Goal: Information Seeking & Learning: Learn about a topic

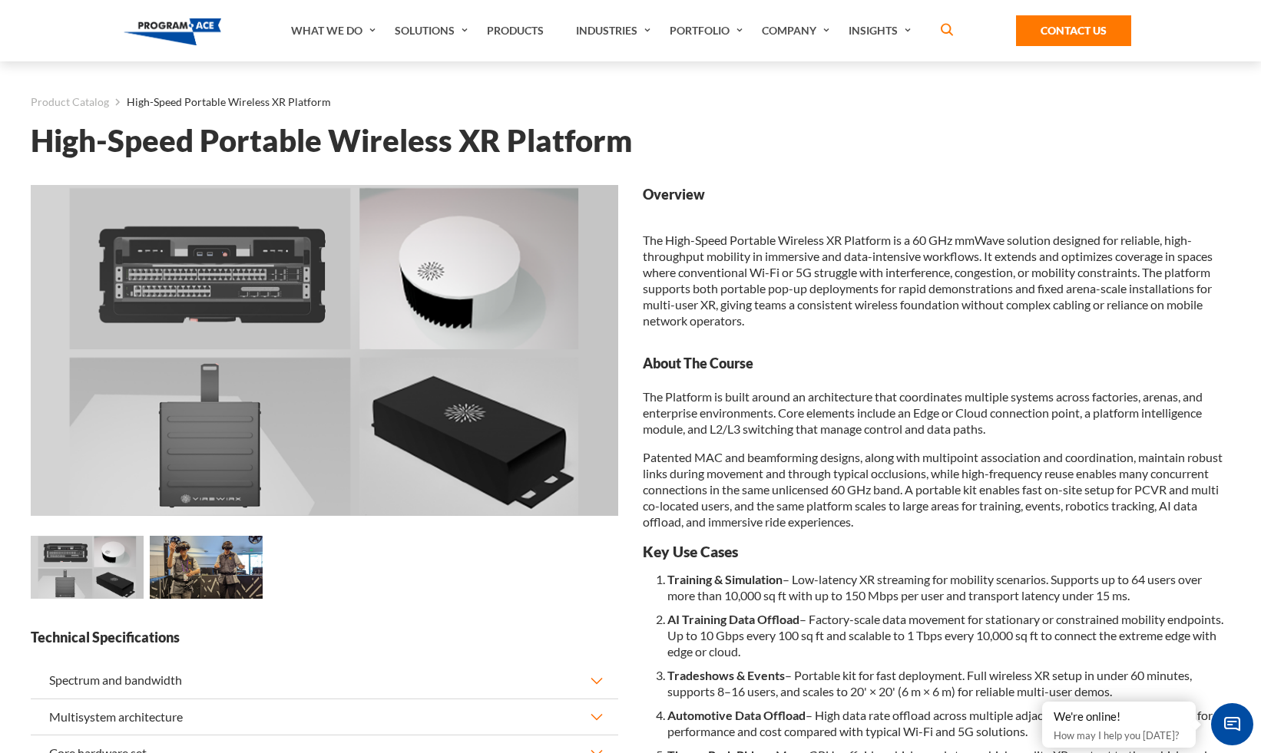
click at [218, 577] on img at bounding box center [206, 568] width 113 height 64
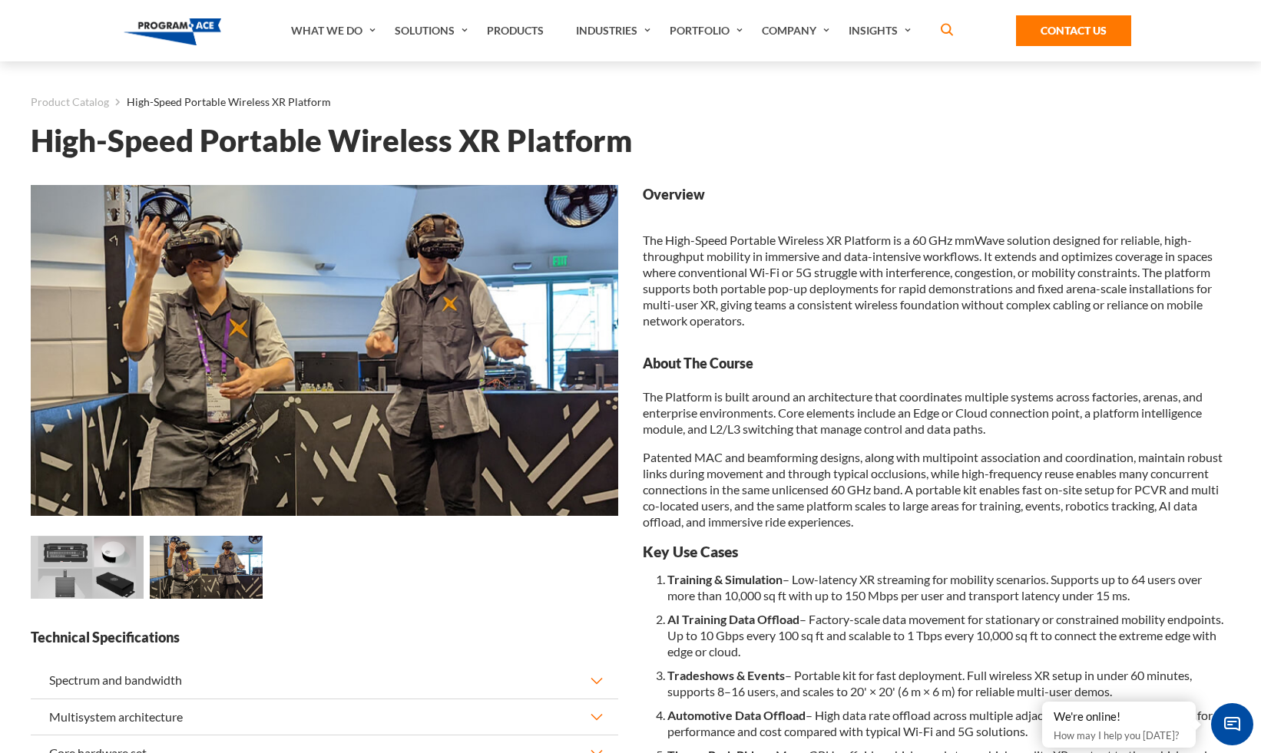
click at [93, 579] on img at bounding box center [87, 568] width 113 height 64
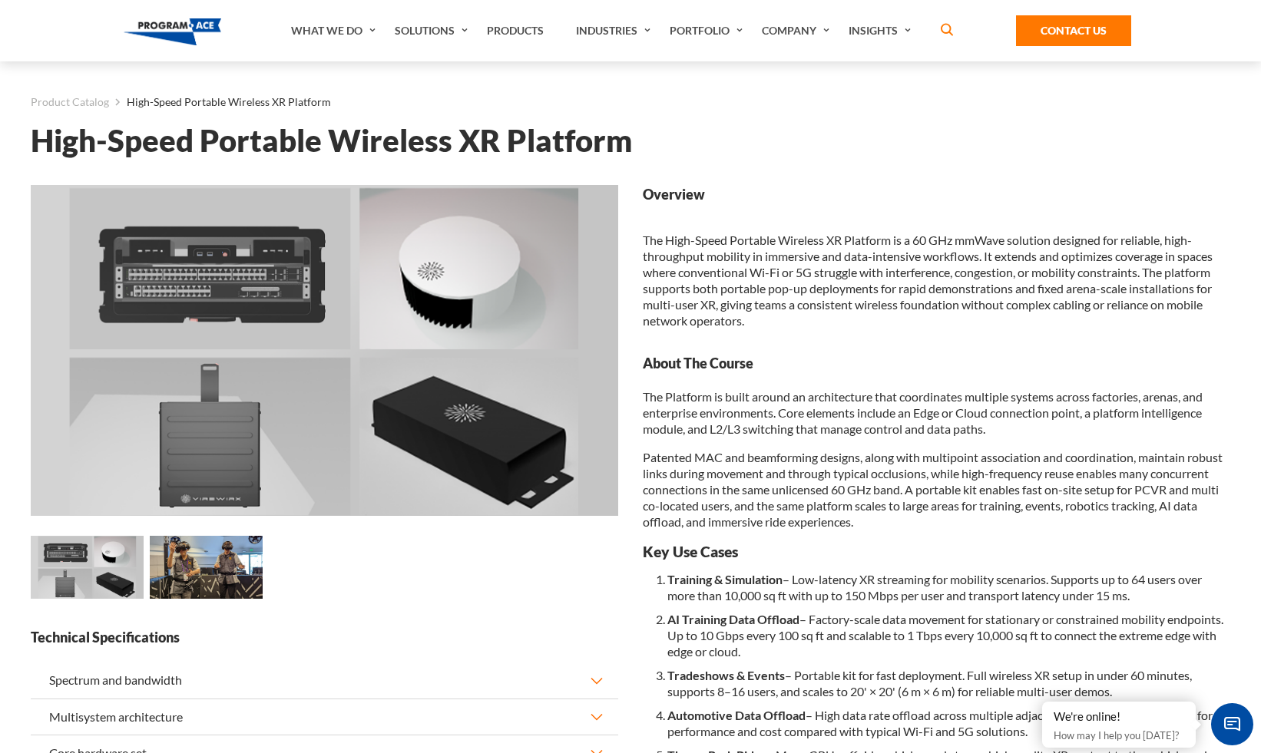
click at [225, 561] on img at bounding box center [206, 568] width 113 height 64
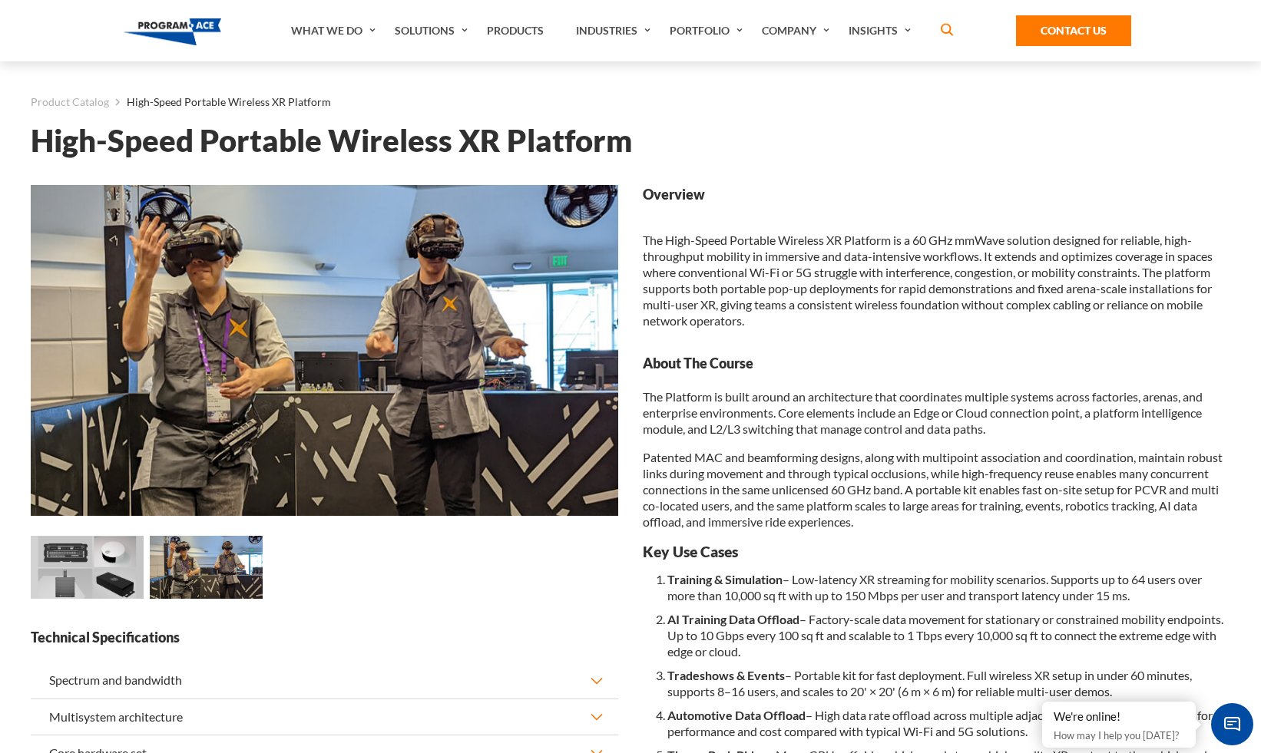
click at [81, 566] on img at bounding box center [87, 568] width 113 height 64
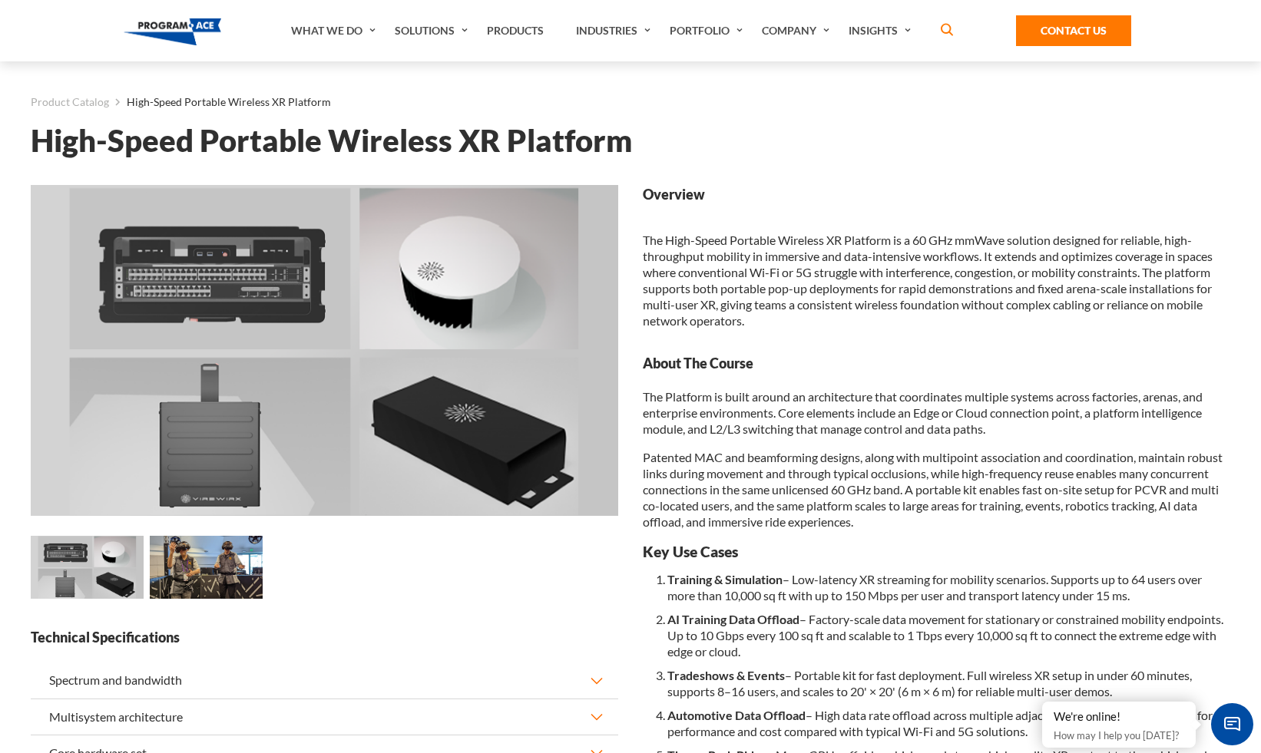
click at [204, 576] on img at bounding box center [206, 568] width 113 height 64
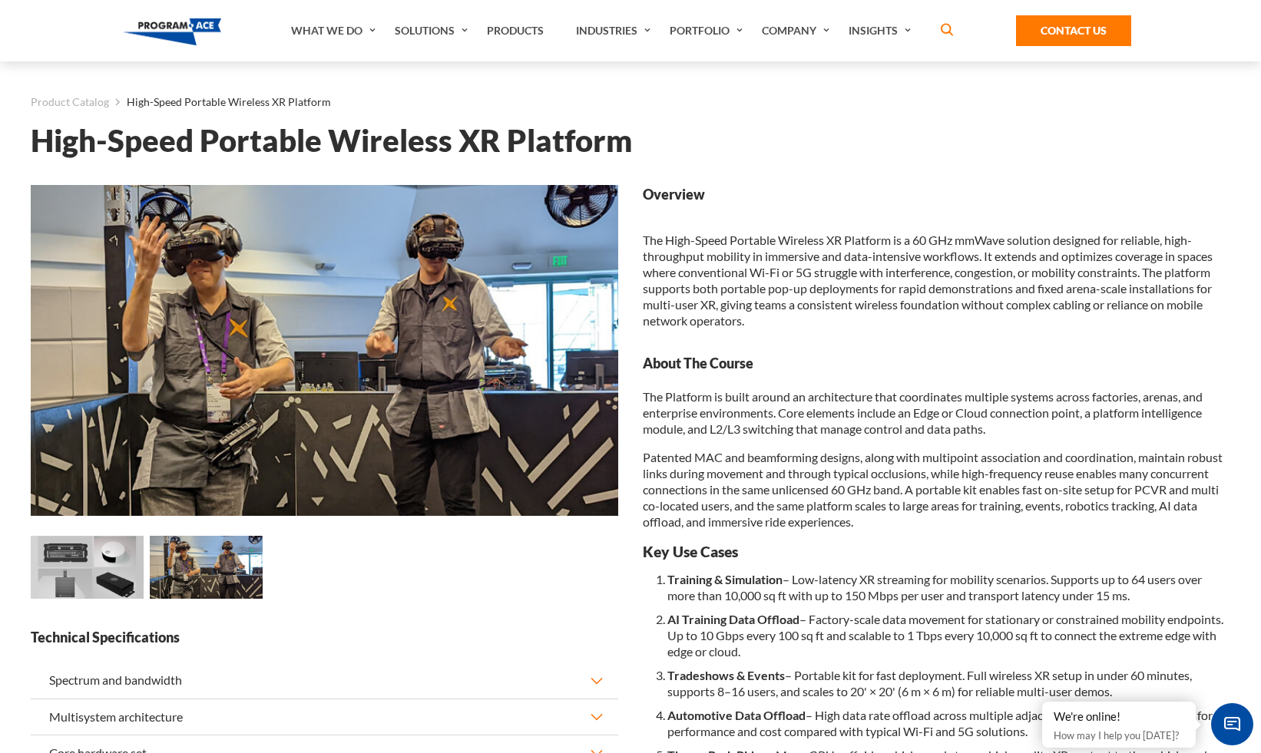
click at [392, 593] on div at bounding box center [324, 570] width 593 height 68
click at [141, 587] on img at bounding box center [87, 568] width 113 height 64
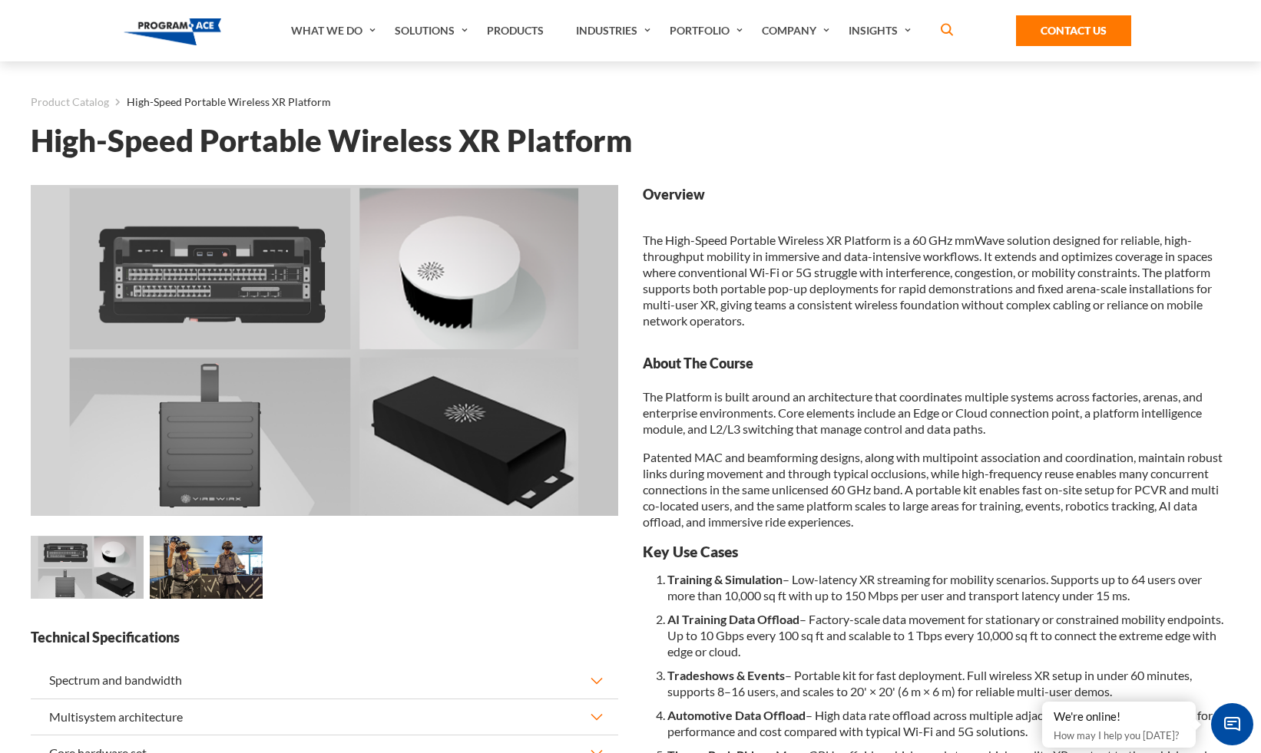
click at [101, 584] on img at bounding box center [87, 568] width 113 height 64
click at [226, 580] on img at bounding box center [206, 568] width 113 height 64
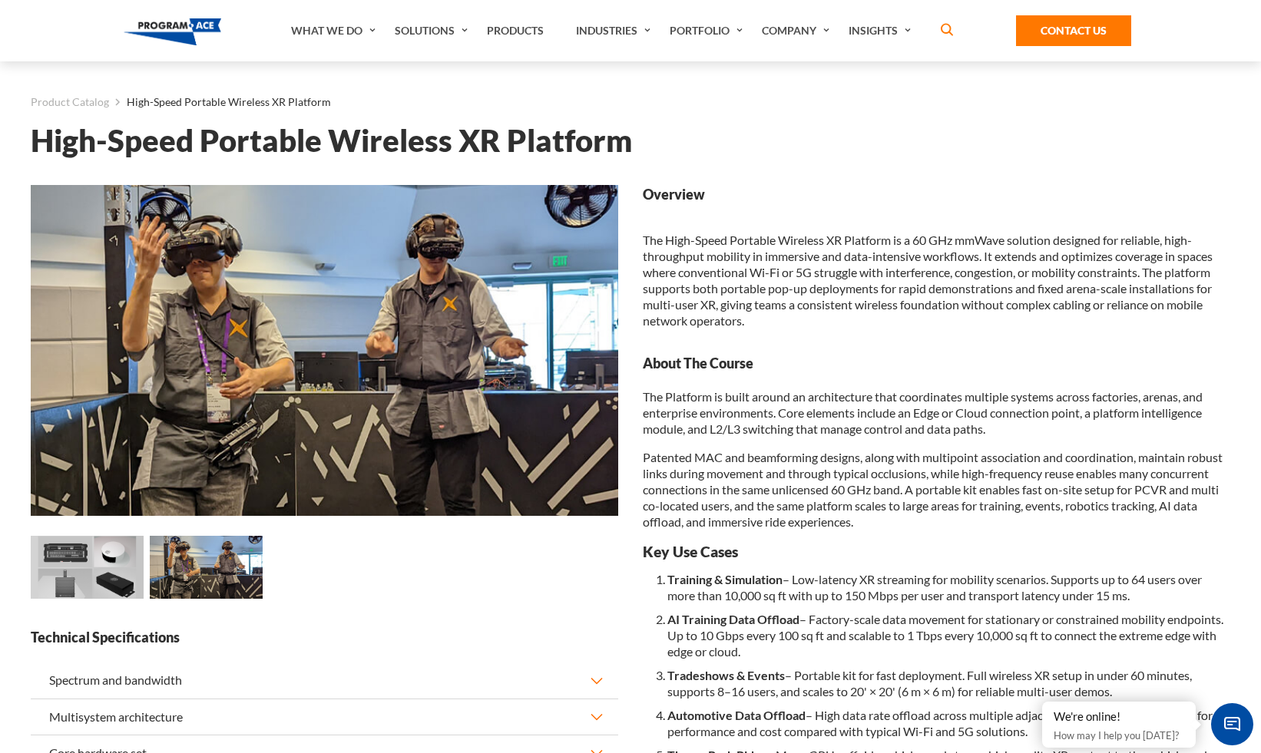
click at [55, 580] on img at bounding box center [87, 568] width 113 height 64
click at [74, 577] on img at bounding box center [87, 568] width 113 height 64
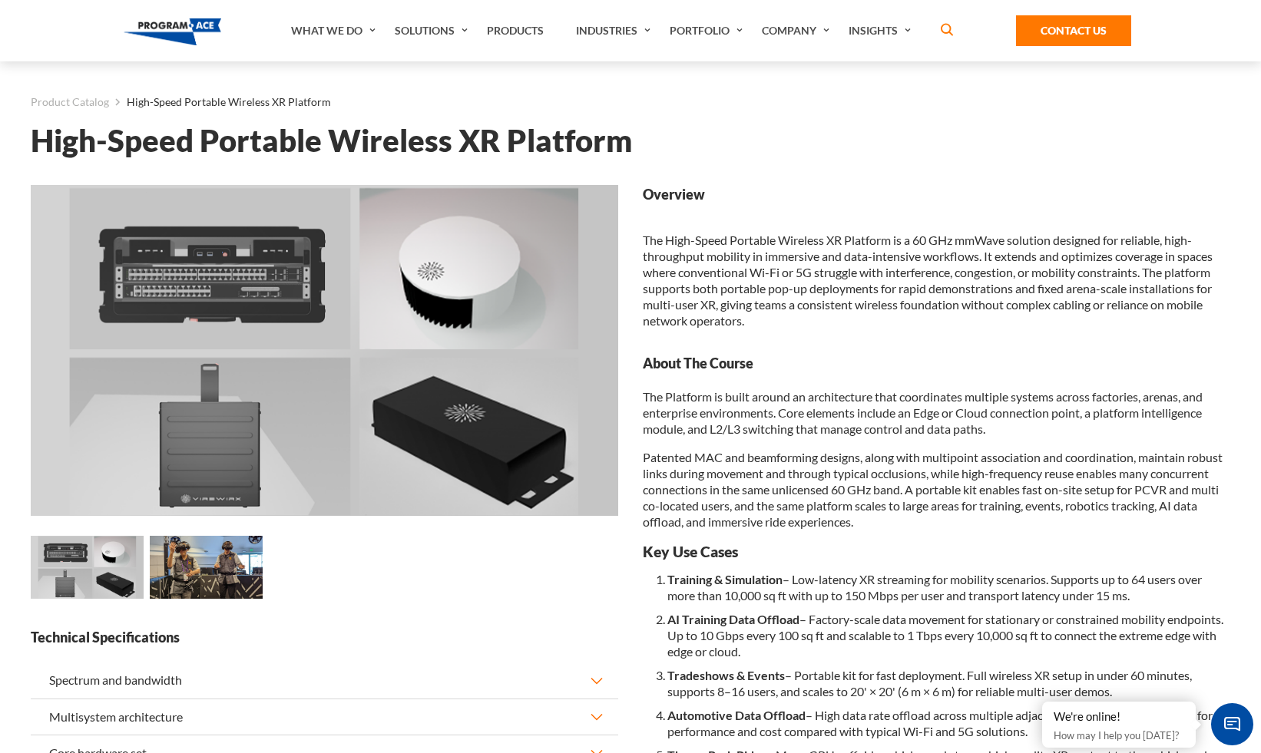
click at [197, 582] on img at bounding box center [206, 568] width 113 height 64
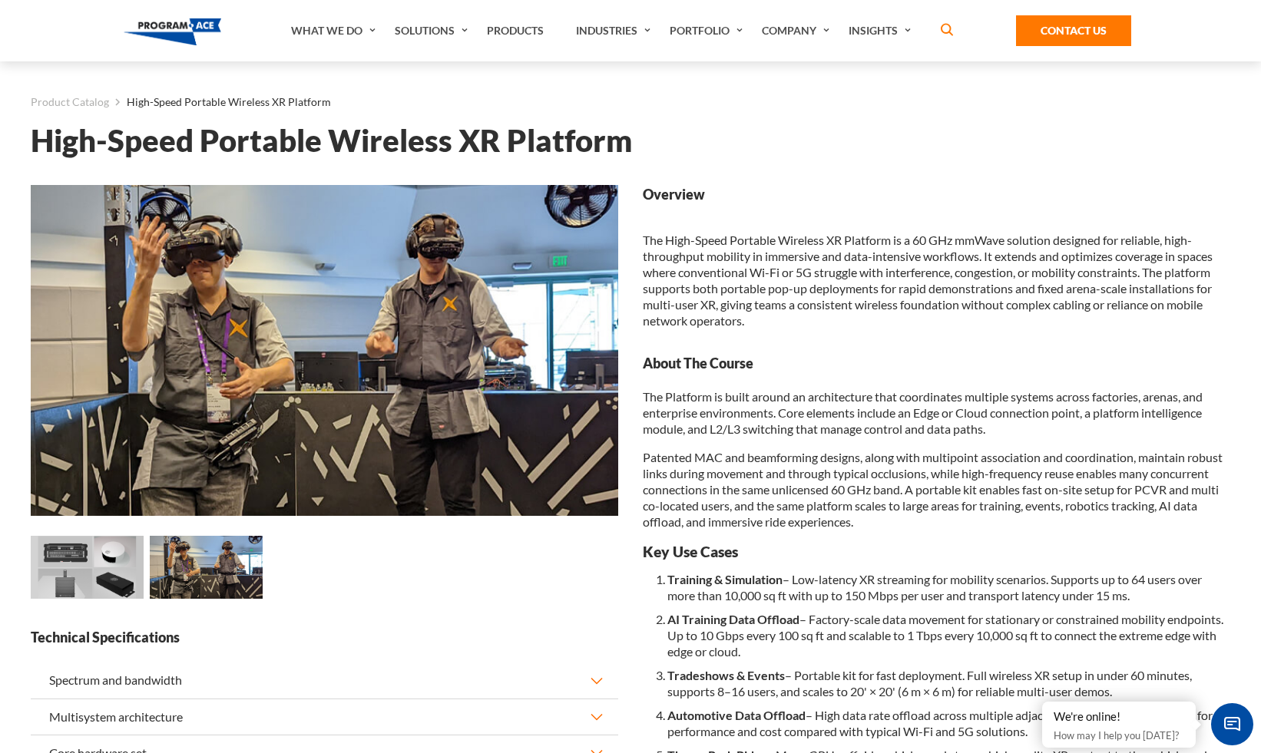
click at [127, 582] on img at bounding box center [87, 568] width 113 height 64
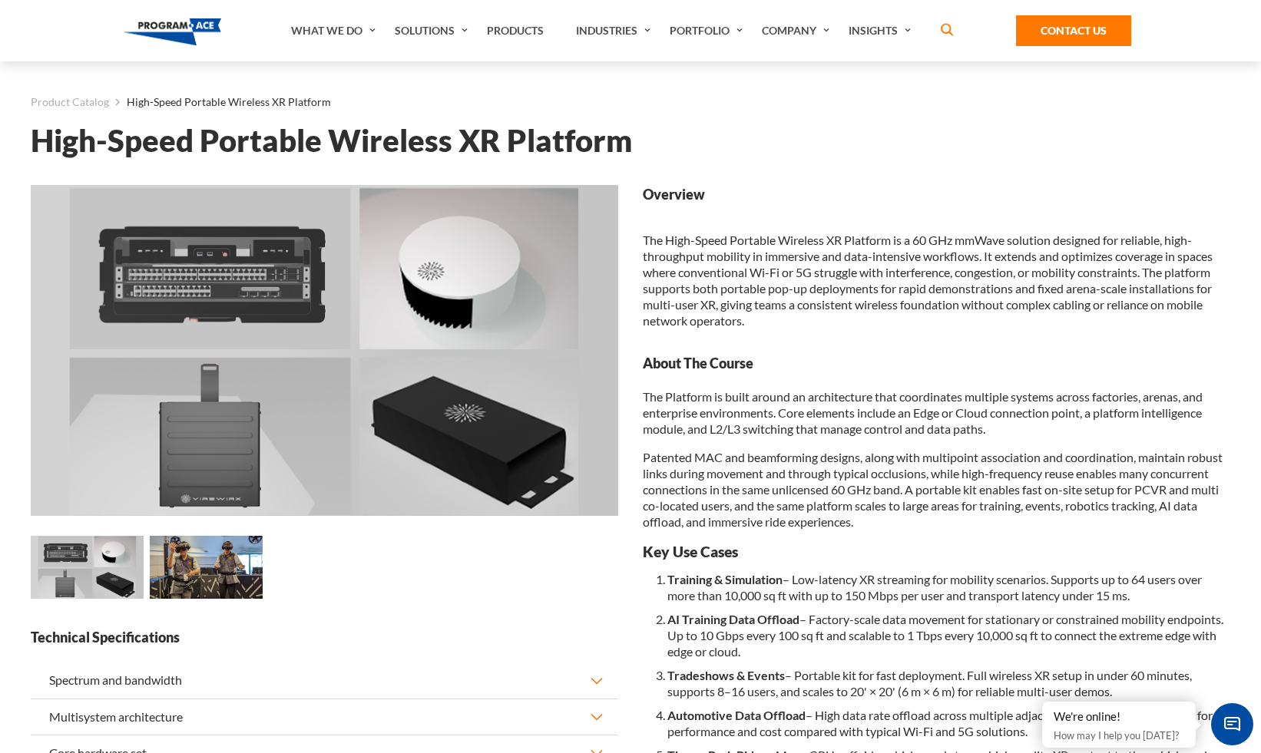
click at [172, 582] on img at bounding box center [206, 568] width 113 height 64
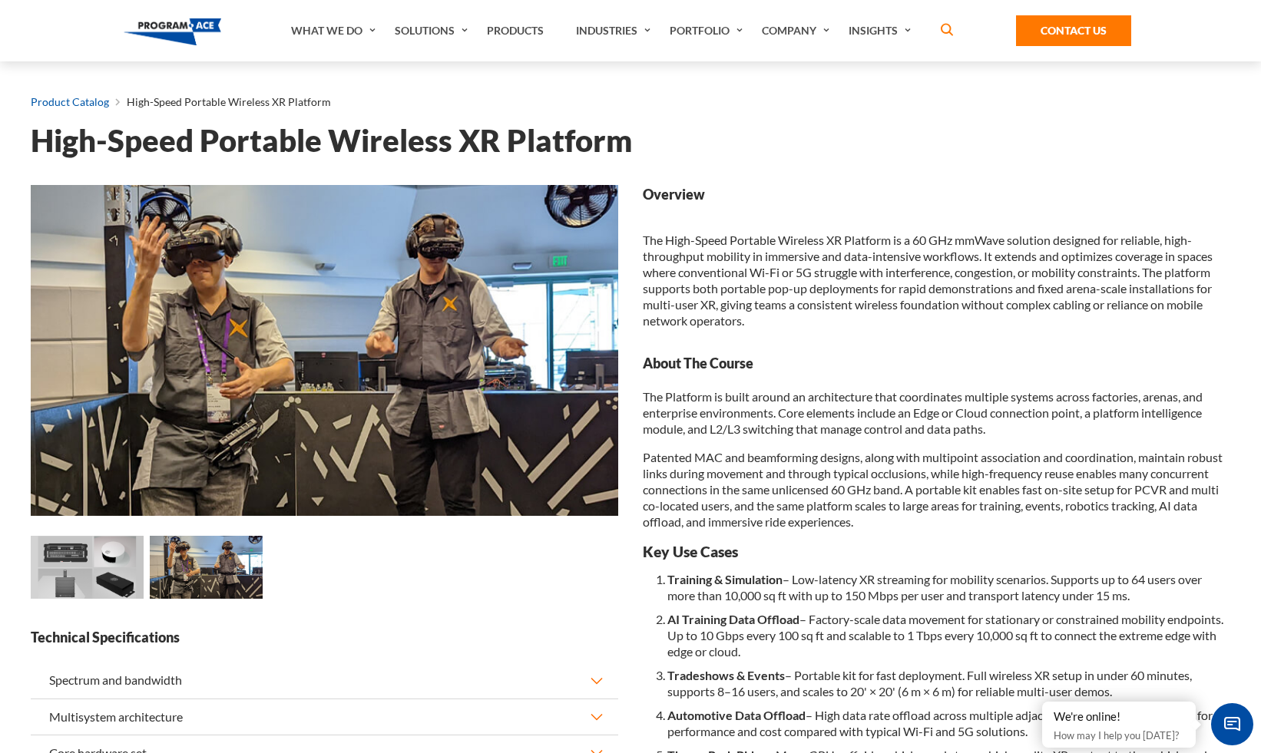
click at [89, 104] on link "Product Catalog" at bounding box center [70, 102] width 78 height 20
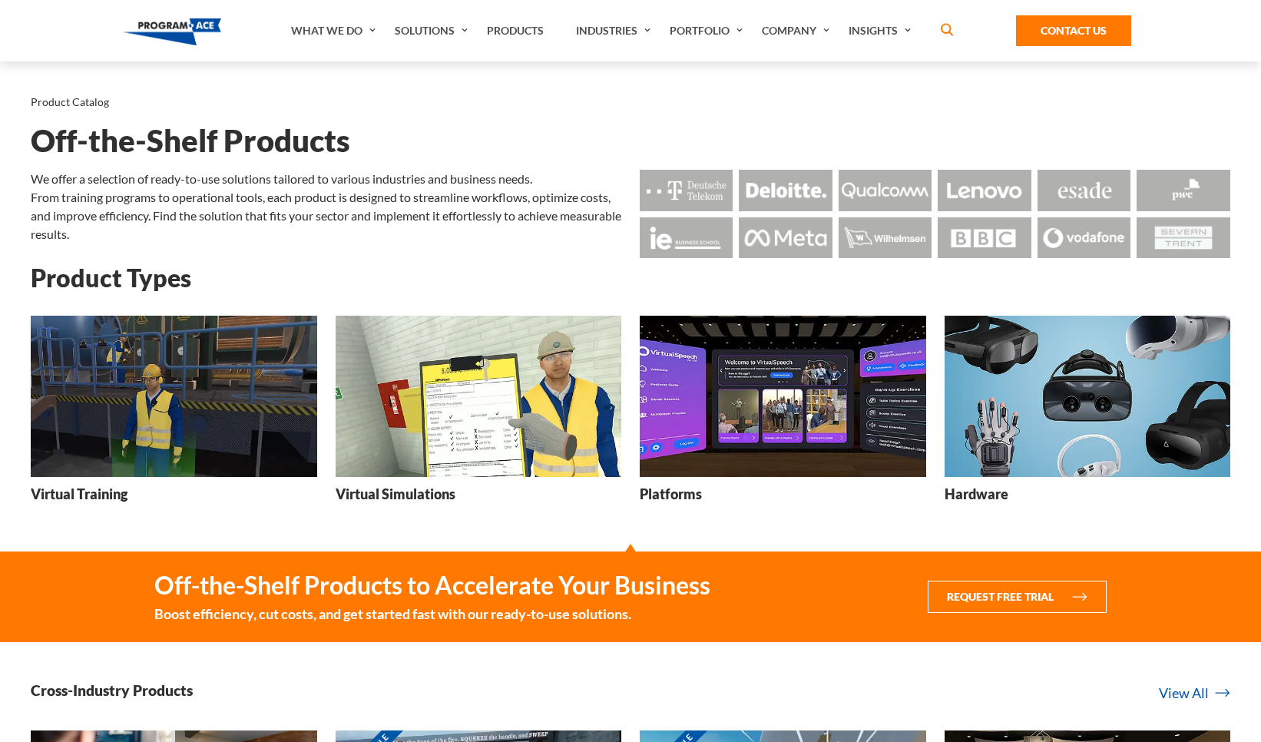
click at [794, 430] on img at bounding box center [783, 396] width 286 height 161
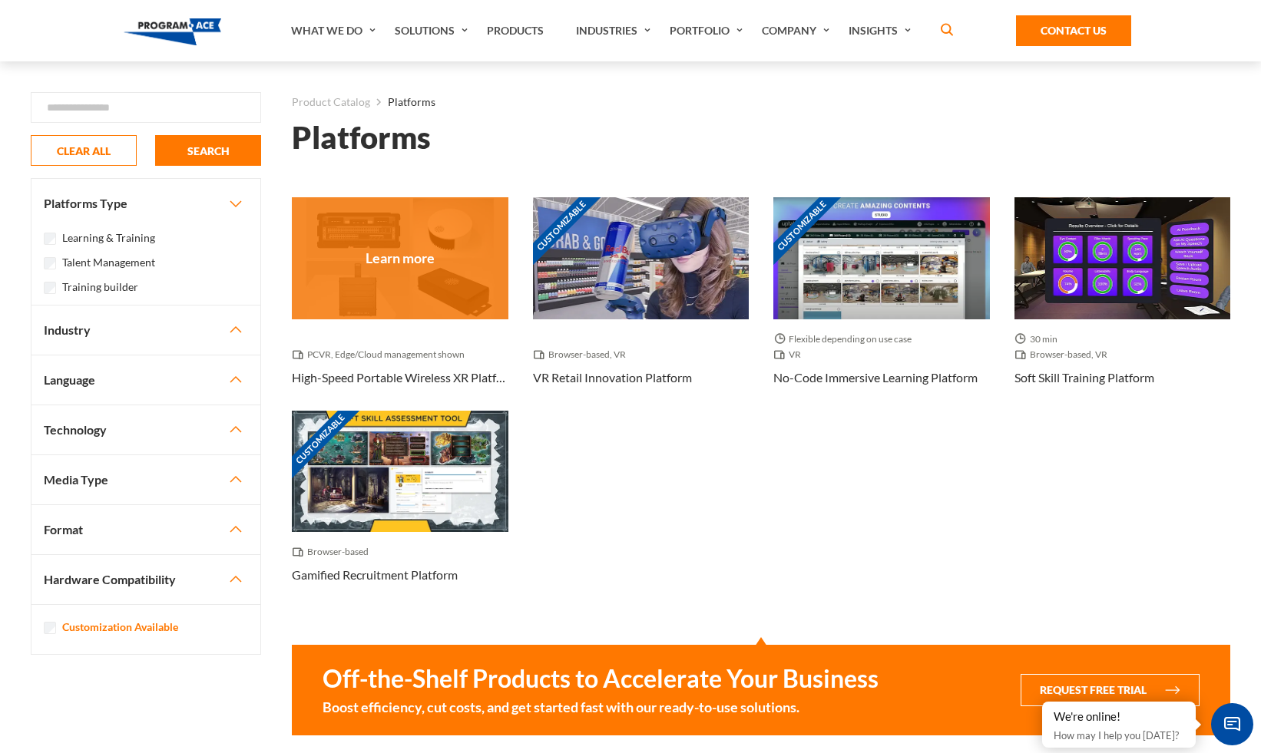
click at [428, 268] on div at bounding box center [400, 257] width 217 height 121
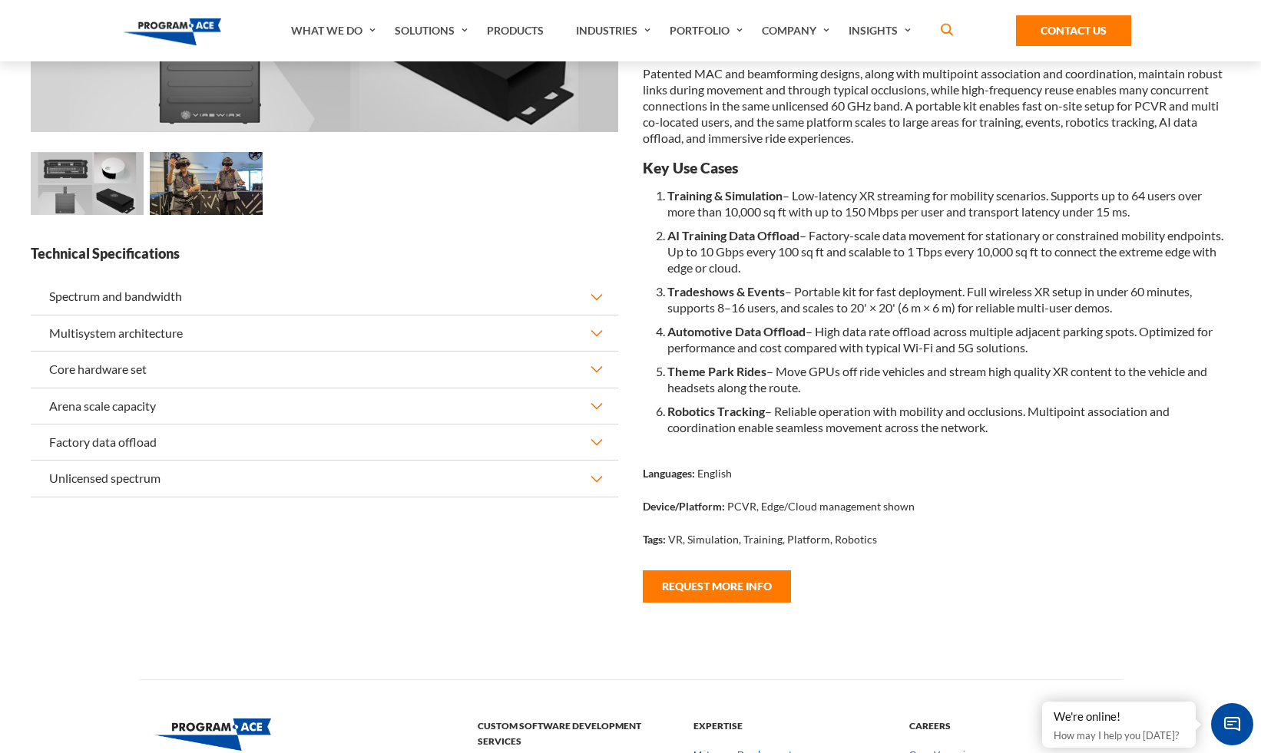
scroll to position [410, 0]
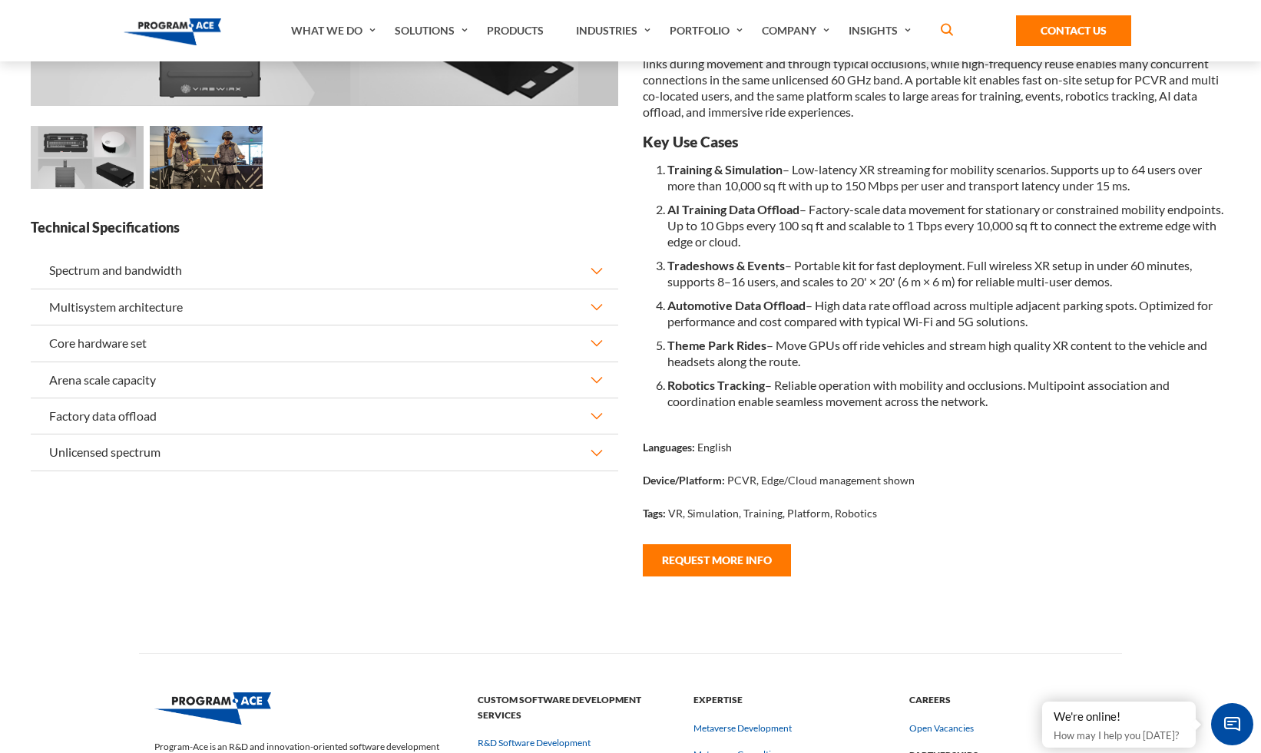
click at [334, 270] on button "Spectrum and bandwidth" at bounding box center [324, 270] width 587 height 35
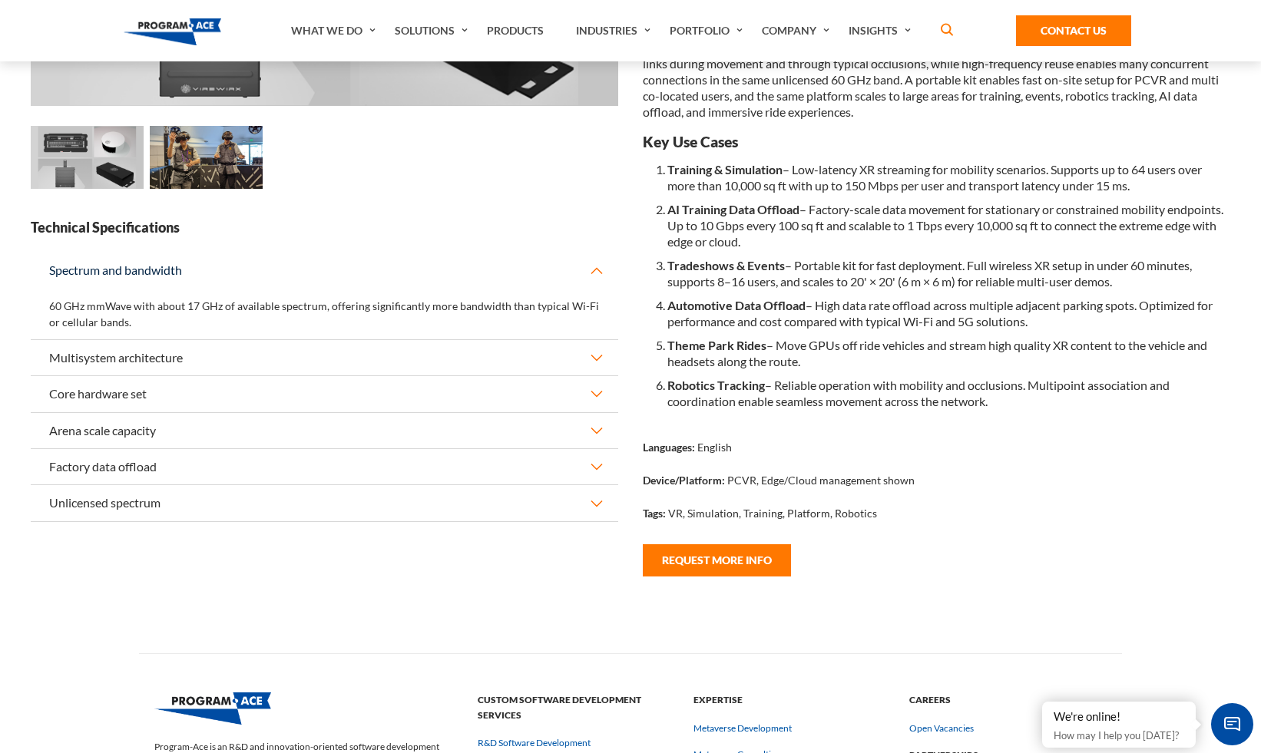
click at [334, 270] on button "Spectrum and bandwidth" at bounding box center [324, 270] width 587 height 35
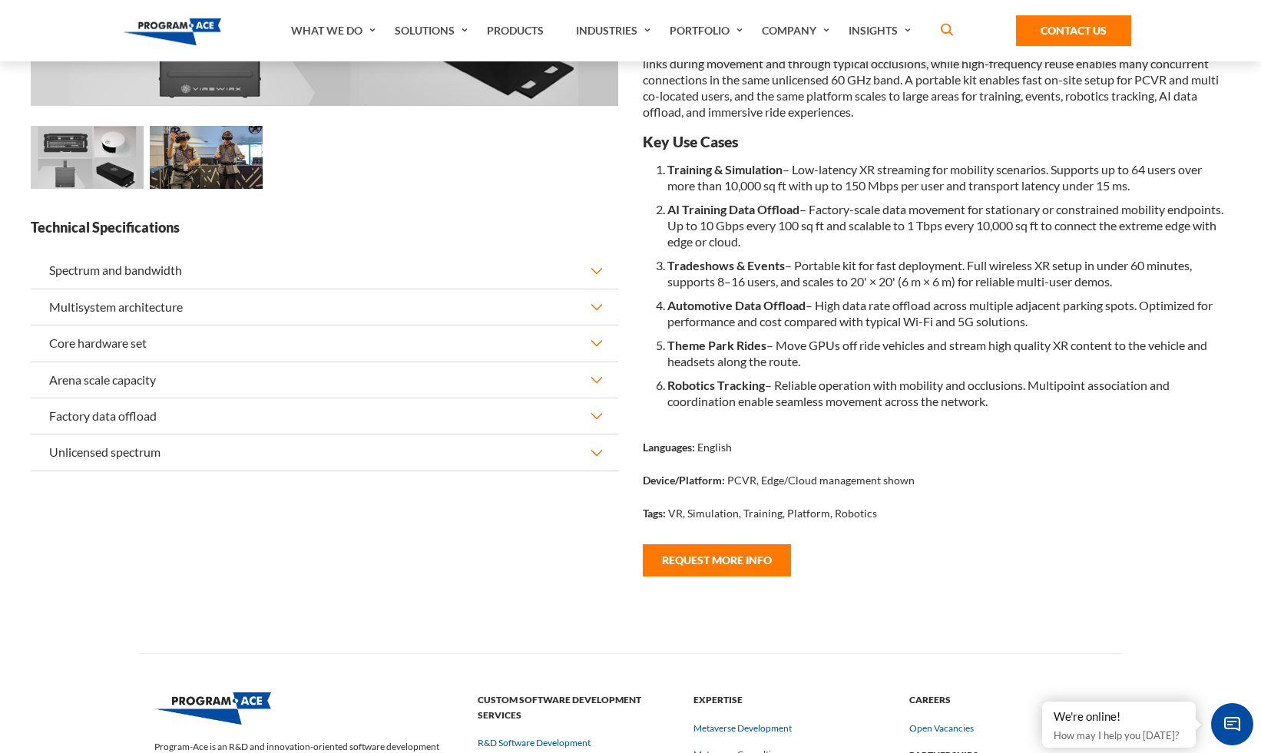
click at [300, 304] on button "Multisystem architecture" at bounding box center [324, 306] width 587 height 35
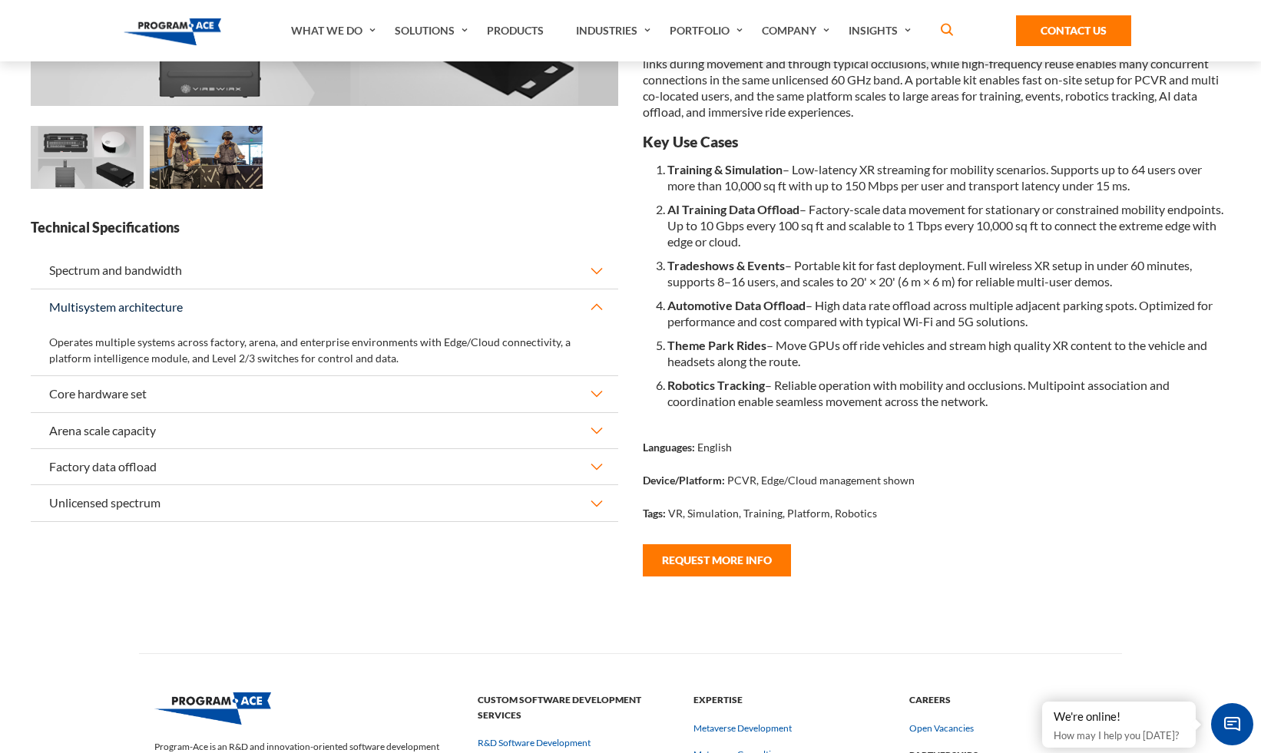
click at [300, 304] on button "Multisystem architecture" at bounding box center [324, 306] width 587 height 35
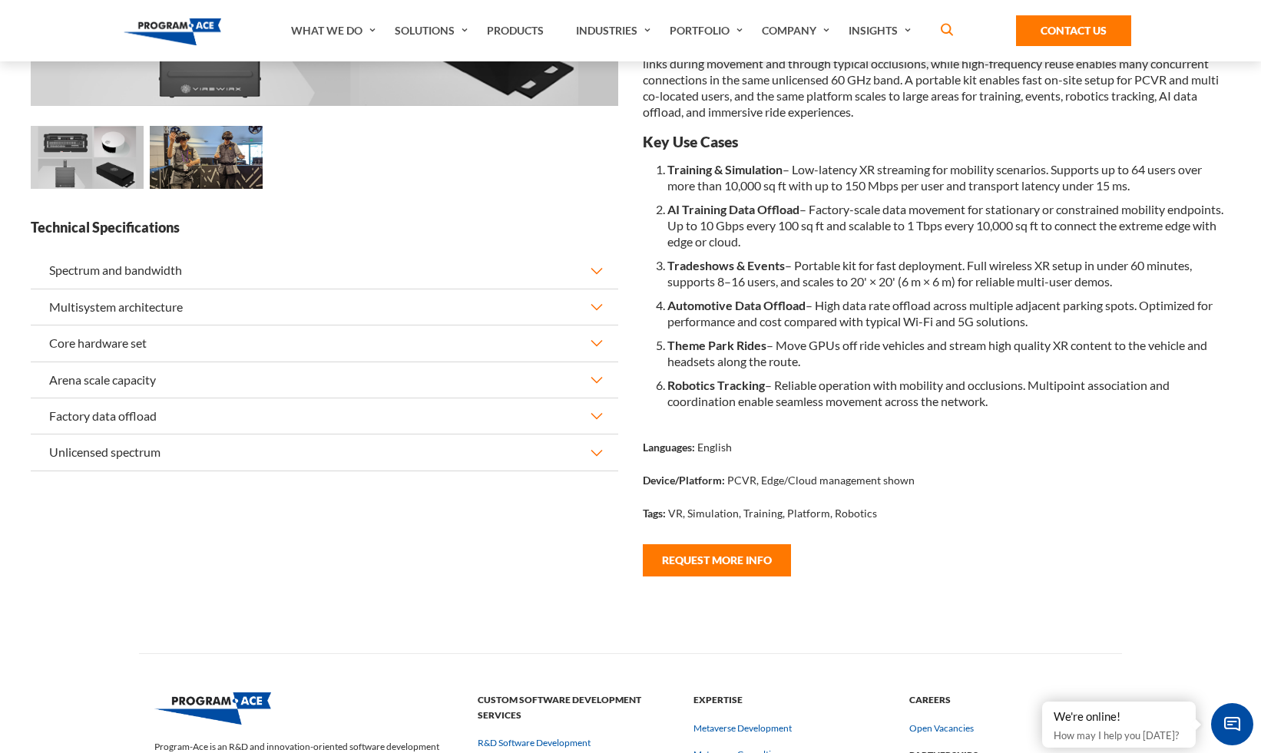
click at [322, 357] on button "Core hardware set" at bounding box center [324, 343] width 587 height 35
click at [332, 349] on button "Core hardware set" at bounding box center [324, 343] width 587 height 35
click at [326, 372] on button "Arena scale capacity" at bounding box center [324, 379] width 587 height 35
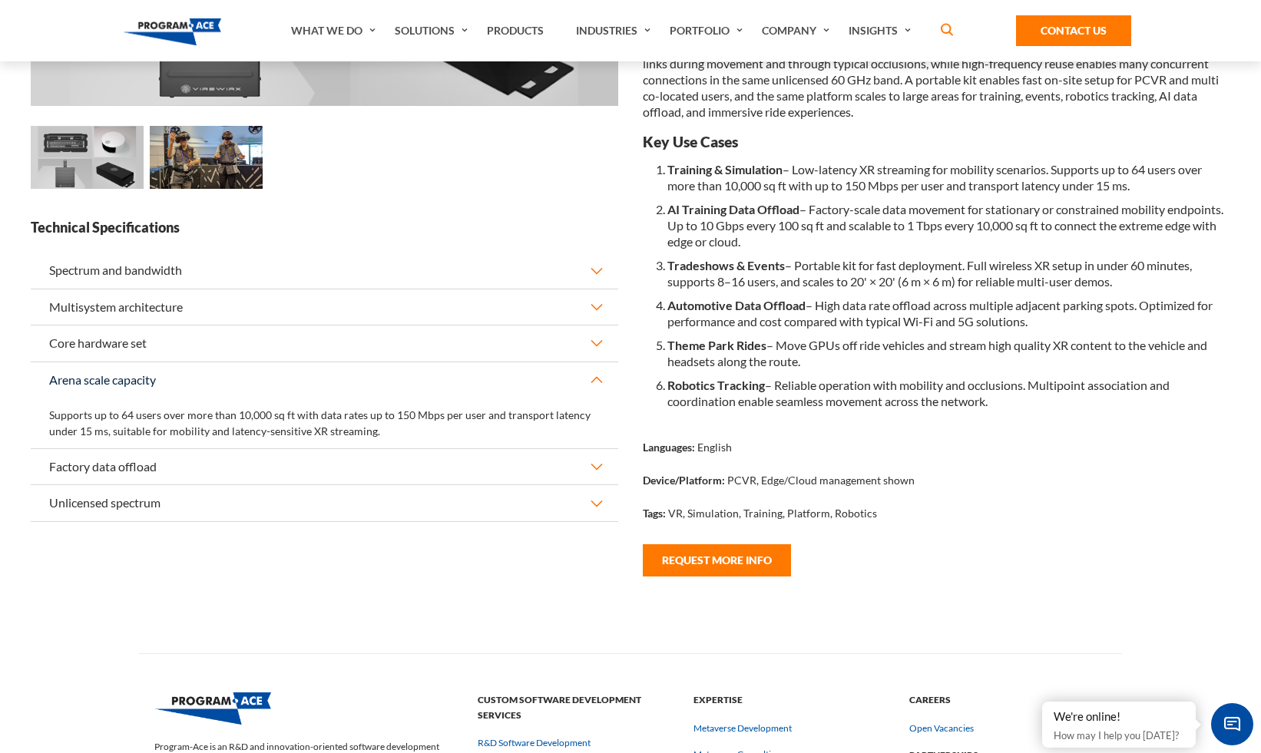
click at [324, 469] on button "Factory data offload" at bounding box center [324, 466] width 587 height 35
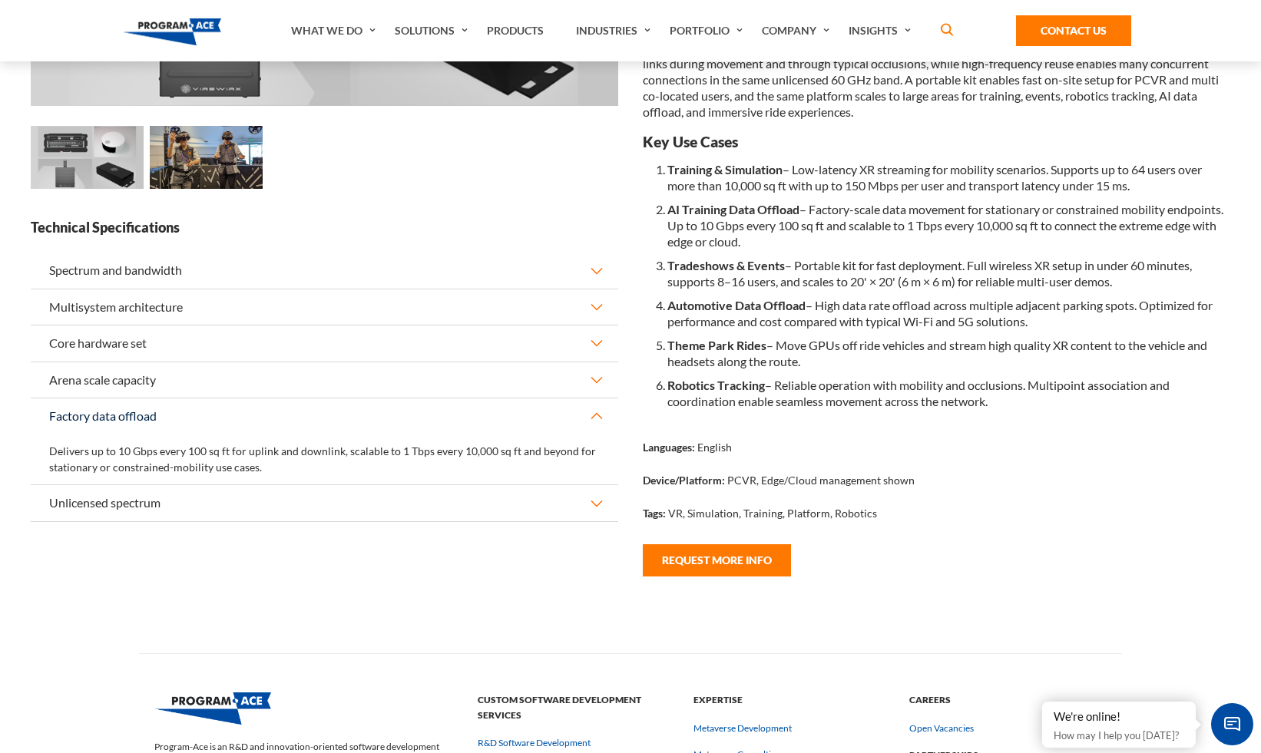
click at [296, 505] on button "Unlicensed spectrum" at bounding box center [324, 502] width 587 height 35
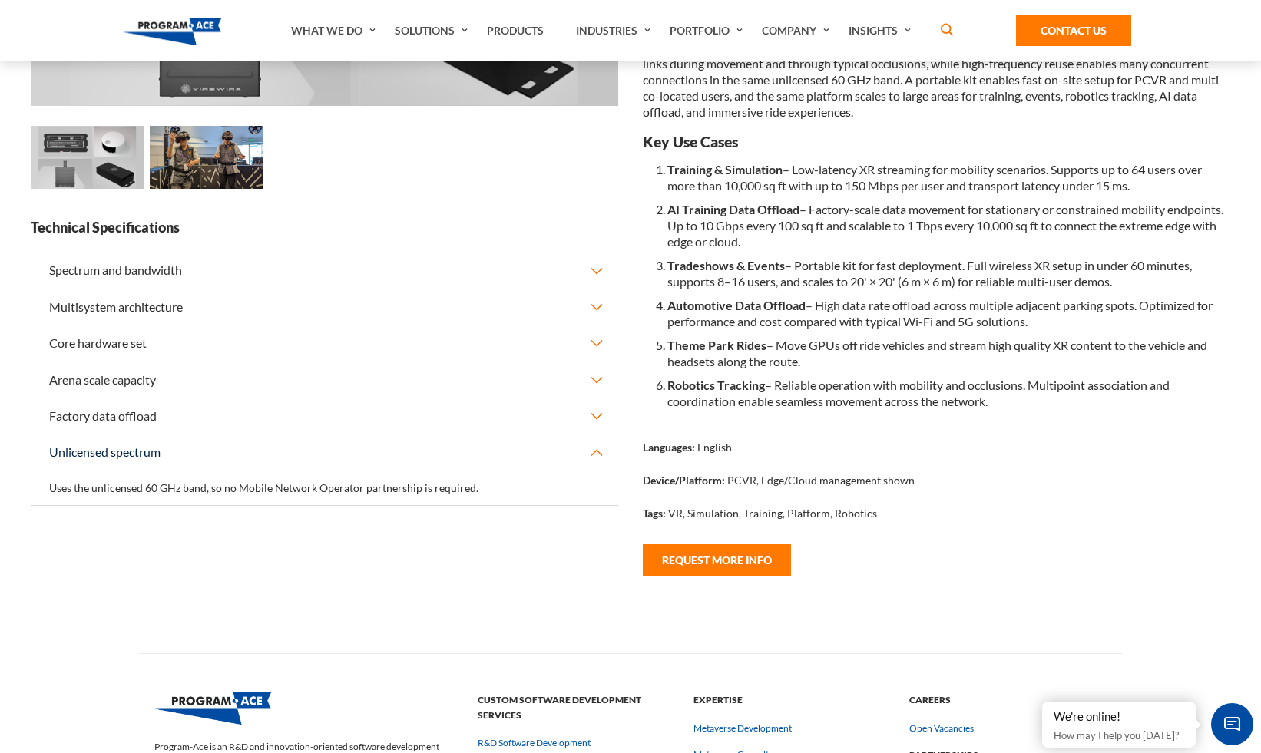
scroll to position [0, 0]
